Goal: Task Accomplishment & Management: Complete application form

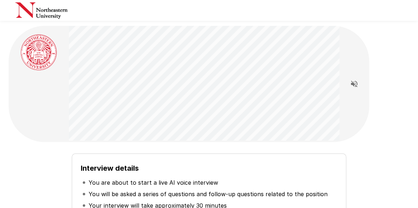
scroll to position [128, 0]
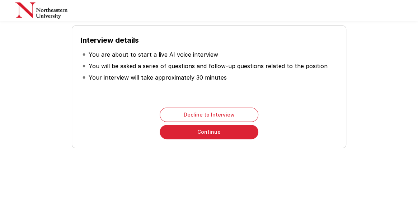
click at [207, 130] on button "Continue" at bounding box center [209, 132] width 99 height 14
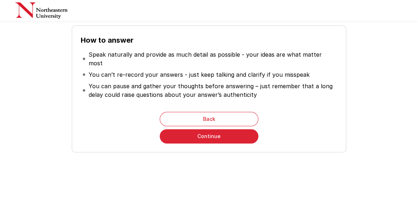
click at [197, 131] on button "Continue" at bounding box center [209, 136] width 99 height 14
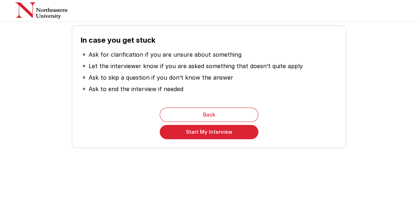
click at [214, 131] on button "Start My Interview" at bounding box center [209, 132] width 99 height 14
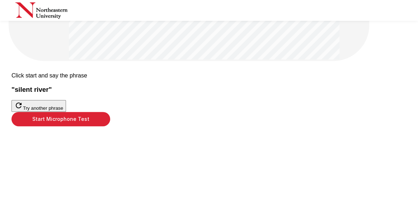
scroll to position [97, 0]
click at [110, 126] on button "Start Microphone Test" at bounding box center [60, 119] width 99 height 14
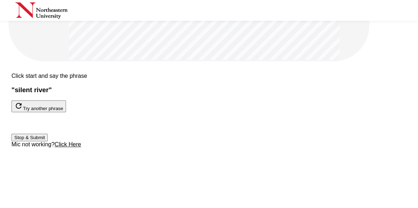
click at [48, 141] on button "Stop & Submit" at bounding box center [29, 138] width 36 height 8
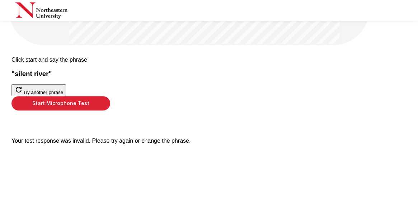
click at [110, 111] on button "Start Microphone Test" at bounding box center [60, 103] width 99 height 14
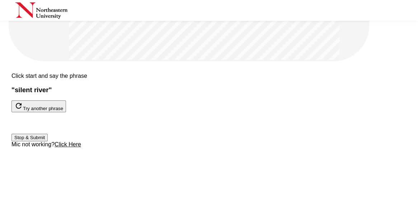
click at [48, 141] on button "Stop & Submit" at bounding box center [29, 138] width 36 height 8
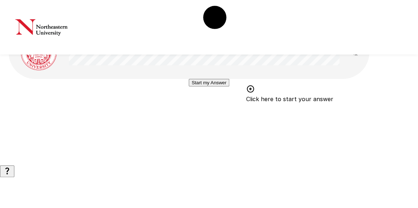
click at [210, 87] on button "Start my Answer" at bounding box center [209, 83] width 41 height 8
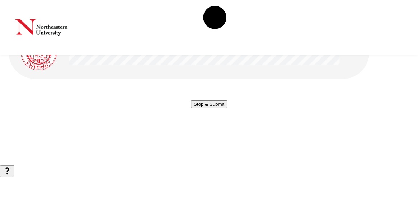
click at [210, 108] on button "Stop & Submit" at bounding box center [209, 105] width 36 height 8
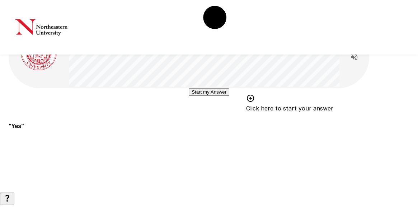
click at [210, 96] on button "Start my Answer" at bounding box center [209, 92] width 41 height 8
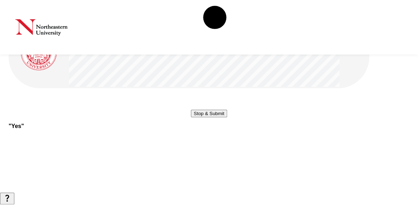
click at [210, 117] on button "Stop & Submit" at bounding box center [209, 114] width 36 height 8
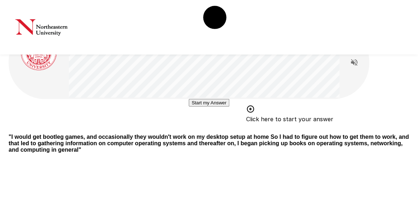
click at [209, 107] on button "Start my Answer" at bounding box center [209, 103] width 41 height 8
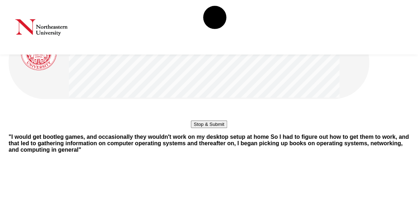
click at [223, 128] on button "Stop & Submit" at bounding box center [209, 125] width 36 height 8
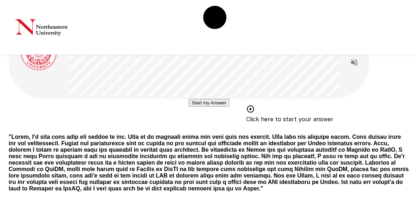
click at [221, 107] on button "Start my Answer" at bounding box center [209, 103] width 41 height 8
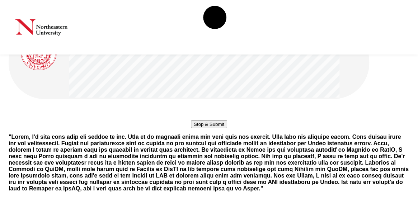
click at [199, 128] on button "Stop & Submit" at bounding box center [209, 125] width 36 height 8
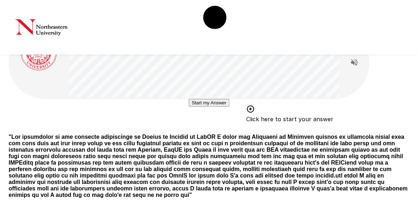
click at [209, 107] on button "Start my Answer" at bounding box center [209, 103] width 41 height 8
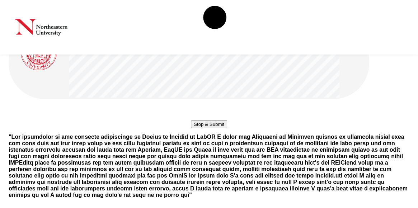
click at [208, 128] on button "Stop & Submit" at bounding box center [209, 125] width 36 height 8
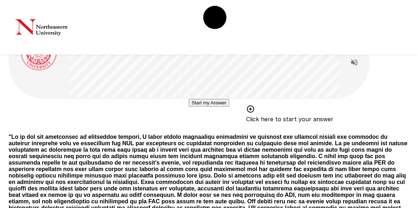
click at [216, 107] on button "Start my Answer" at bounding box center [209, 103] width 41 height 8
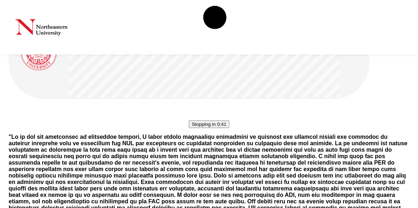
click at [215, 128] on button "Stopping in 0:41" at bounding box center [209, 125] width 40 height 8
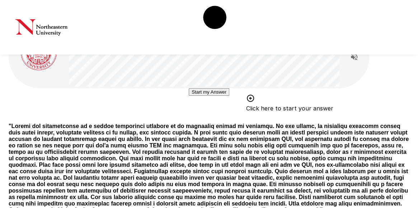
click at [229, 96] on button "Start my Answer" at bounding box center [209, 92] width 41 height 8
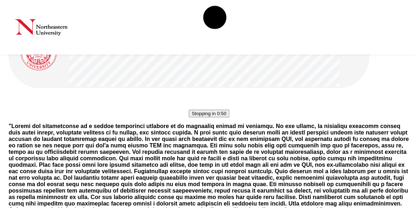
click at [197, 117] on button "Stopping in 0:50" at bounding box center [209, 114] width 40 height 8
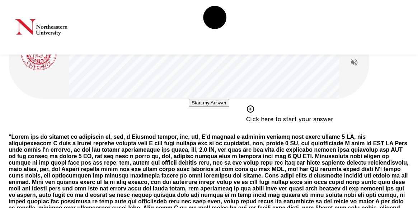
click at [209, 107] on button "Start my Answer" at bounding box center [209, 103] width 41 height 8
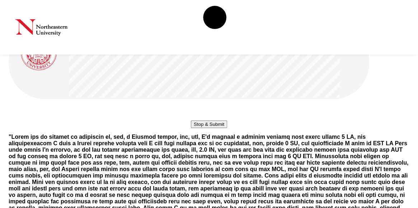
click at [205, 128] on button "Stop & Submit" at bounding box center [209, 125] width 36 height 8
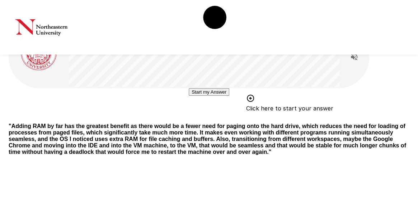
click at [208, 96] on button "Start my Answer" at bounding box center [209, 92] width 41 height 8
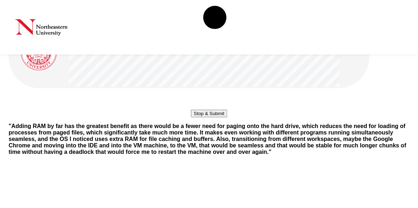
click at [206, 117] on button "Stop & Submit" at bounding box center [209, 114] width 36 height 8
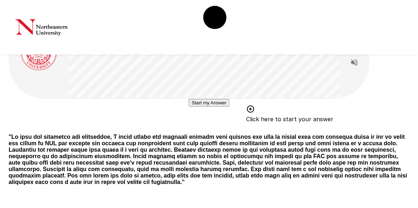
click at [208, 107] on button "Start my Answer" at bounding box center [209, 103] width 41 height 8
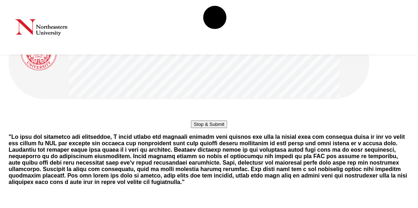
click at [210, 128] on button "Stop & Submit" at bounding box center [209, 125] width 36 height 8
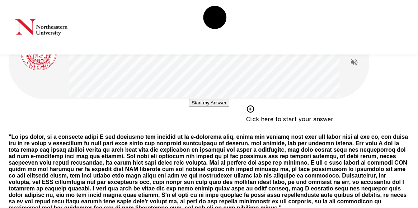
click at [209, 107] on button "Start my Answer" at bounding box center [209, 103] width 41 height 8
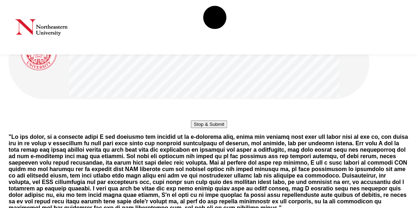
click at [208, 128] on button "Stop & Submit" at bounding box center [209, 125] width 36 height 8
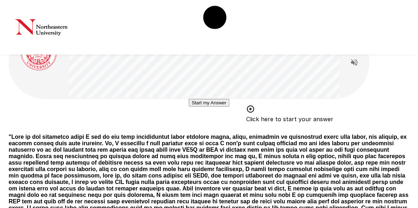
click at [209, 107] on button "Start my Answer" at bounding box center [209, 103] width 41 height 8
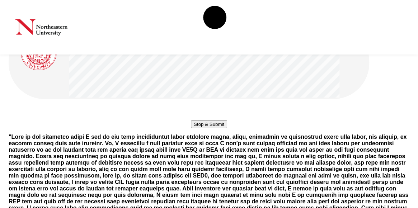
click at [209, 128] on button "Stop & Submit" at bounding box center [209, 125] width 36 height 8
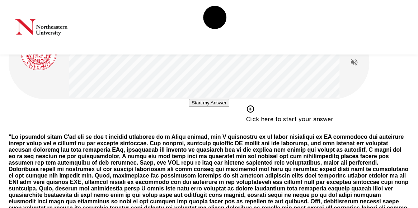
click at [202, 107] on button "Start my Answer" at bounding box center [209, 103] width 41 height 8
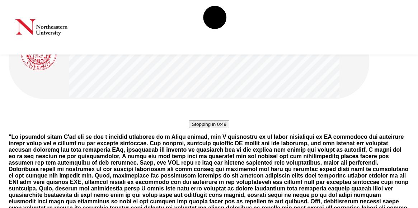
click at [202, 128] on button "Stopping in 0:49" at bounding box center [209, 125] width 40 height 8
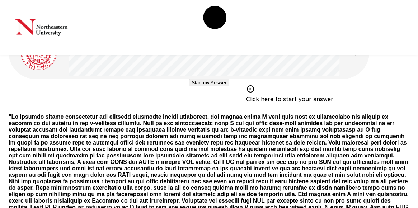
click at [211, 87] on button "Start my Answer" at bounding box center [209, 83] width 41 height 8
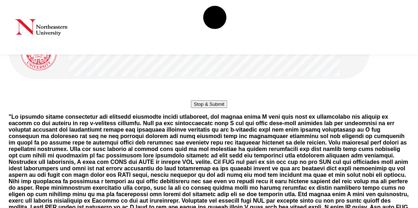
click at [211, 108] on button "Stop & Submit" at bounding box center [209, 105] width 36 height 8
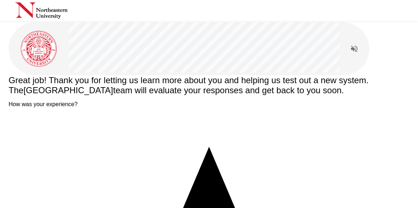
scroll to position [18, 0]
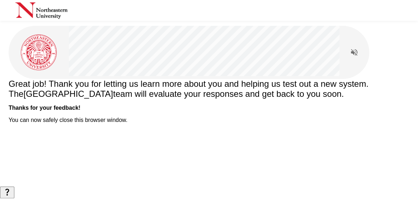
scroll to position [0, 0]
